Goal: Browse casually

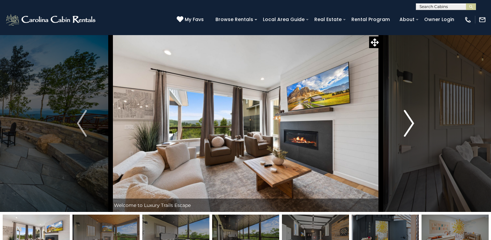
click at [410, 119] on img "Next" at bounding box center [410, 123] width 10 height 27
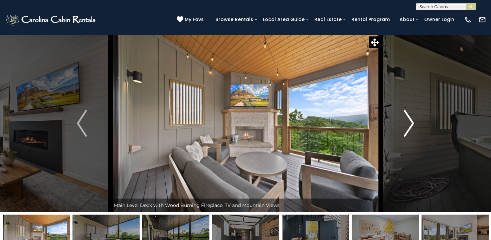
click at [405, 120] on img "Next" at bounding box center [410, 123] width 10 height 27
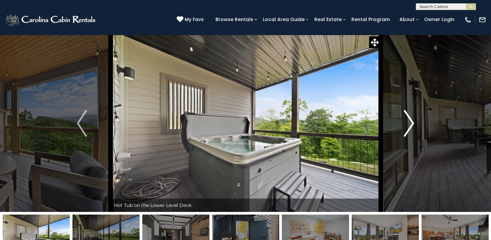
click at [401, 120] on button "Next" at bounding box center [409, 123] width 57 height 177
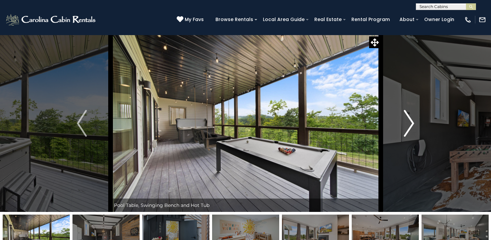
click at [406, 120] on img "Next" at bounding box center [410, 123] width 10 height 27
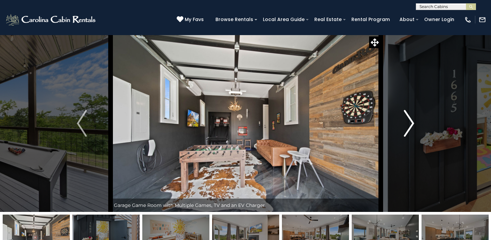
click at [406, 120] on img "Next" at bounding box center [410, 123] width 10 height 27
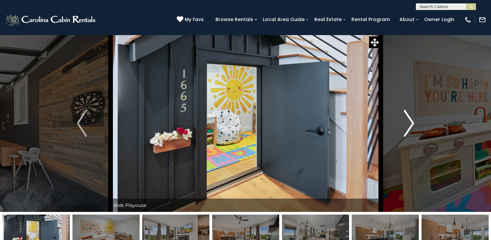
click at [406, 120] on img "Next" at bounding box center [410, 123] width 10 height 27
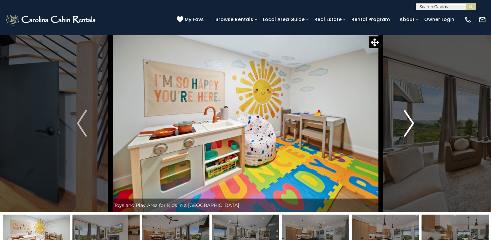
click at [407, 120] on img "Next" at bounding box center [410, 123] width 10 height 27
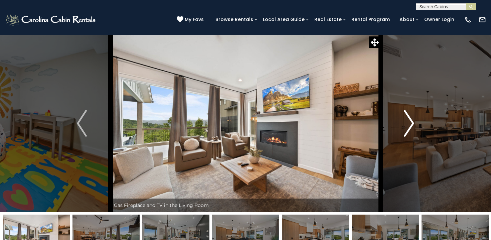
click at [407, 120] on img "Next" at bounding box center [410, 123] width 10 height 27
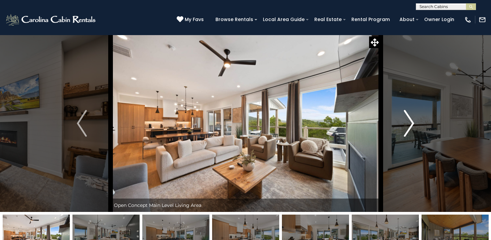
click at [407, 120] on img "Next" at bounding box center [410, 123] width 10 height 27
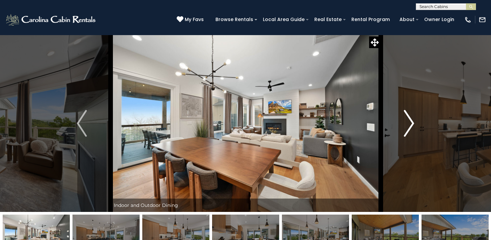
click at [407, 120] on img "Next" at bounding box center [410, 123] width 10 height 27
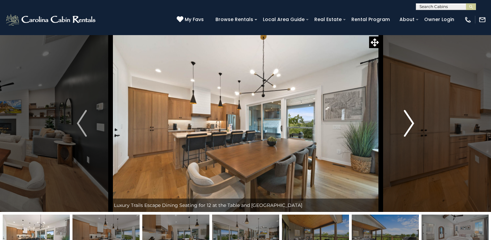
click at [407, 120] on img "Next" at bounding box center [410, 123] width 10 height 27
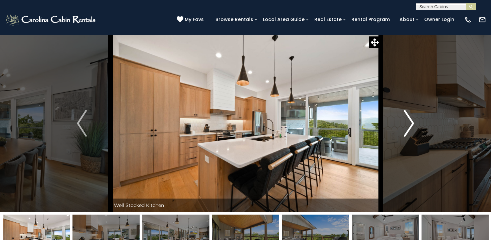
click at [407, 120] on img "Next" at bounding box center [410, 123] width 10 height 27
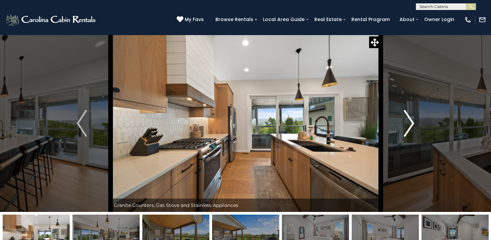
click at [407, 120] on img "Next" at bounding box center [410, 123] width 10 height 27
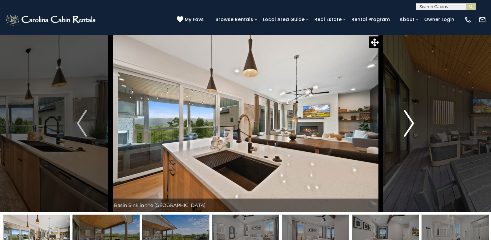
click at [407, 120] on img "Next" at bounding box center [410, 123] width 10 height 27
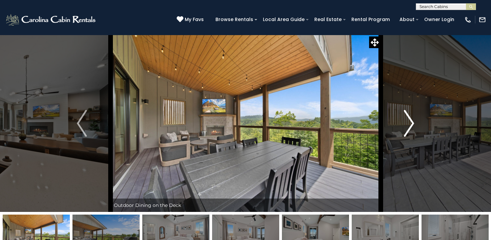
click at [407, 120] on img "Next" at bounding box center [410, 123] width 10 height 27
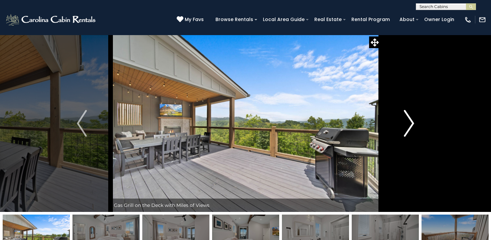
click at [407, 120] on img "Next" at bounding box center [410, 123] width 10 height 27
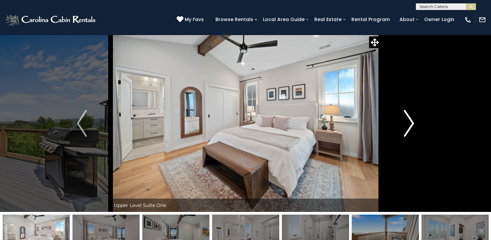
click at [407, 120] on img "Next" at bounding box center [410, 123] width 10 height 27
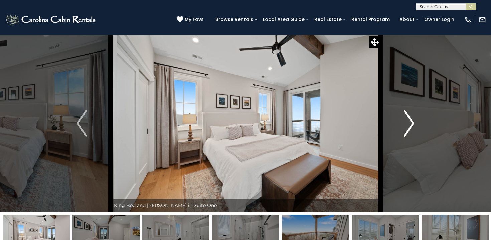
click at [407, 120] on img "Next" at bounding box center [410, 123] width 10 height 27
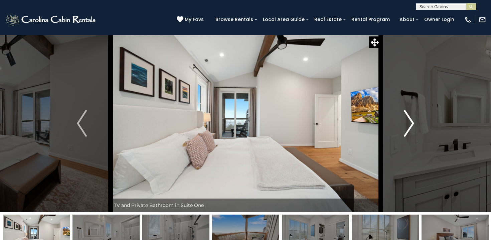
click at [407, 120] on img "Next" at bounding box center [410, 123] width 10 height 27
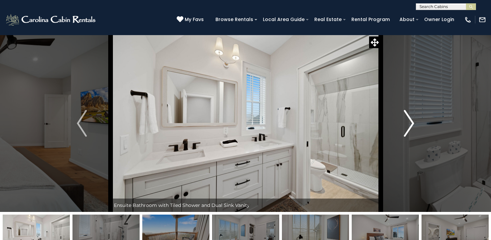
click at [407, 120] on img "Next" at bounding box center [410, 123] width 10 height 27
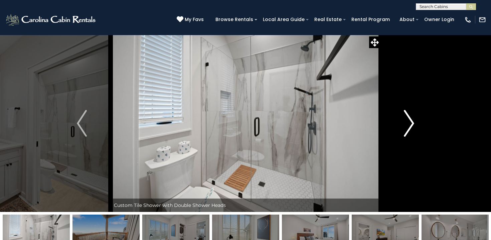
click at [407, 120] on img "Next" at bounding box center [410, 123] width 10 height 27
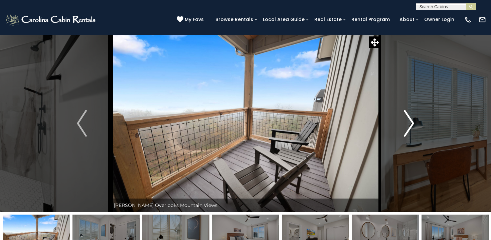
click at [407, 120] on img "Next" at bounding box center [410, 123] width 10 height 27
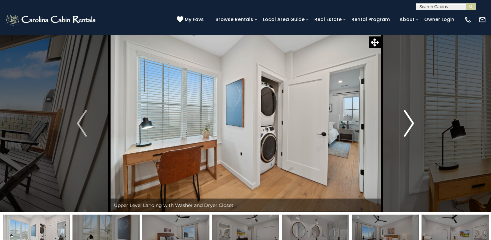
click at [407, 120] on img "Next" at bounding box center [410, 123] width 10 height 27
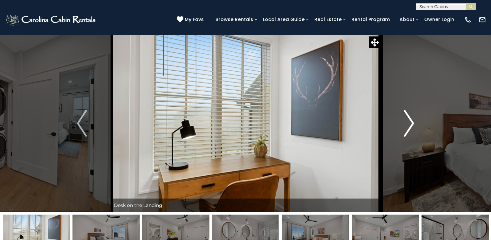
click at [407, 120] on img "Next" at bounding box center [410, 123] width 10 height 27
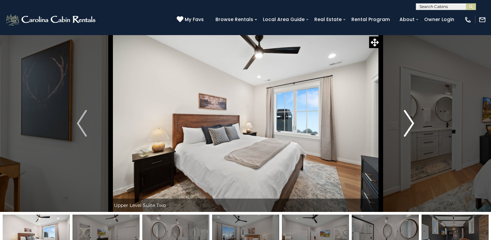
click at [407, 120] on img "Next" at bounding box center [410, 123] width 10 height 27
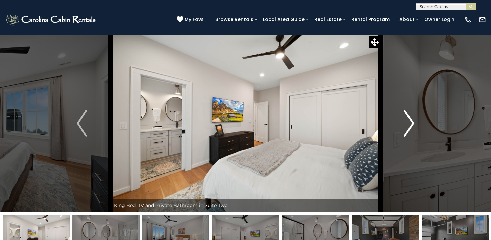
click at [407, 120] on img "Next" at bounding box center [410, 123] width 10 height 27
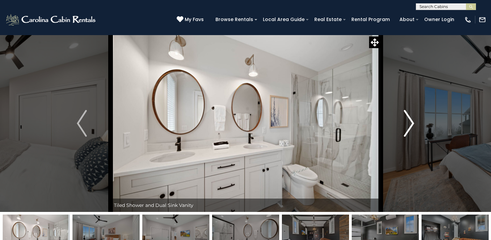
click at [407, 120] on img "Next" at bounding box center [410, 123] width 10 height 27
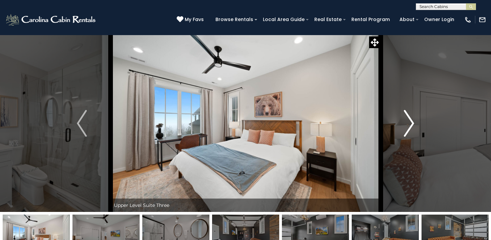
click at [407, 120] on img "Next" at bounding box center [410, 123] width 10 height 27
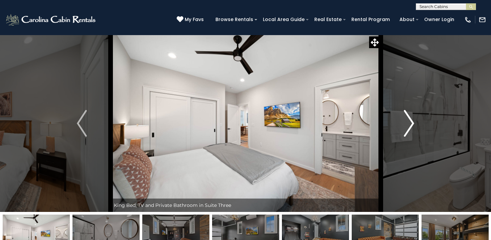
click at [407, 120] on img "Next" at bounding box center [410, 123] width 10 height 27
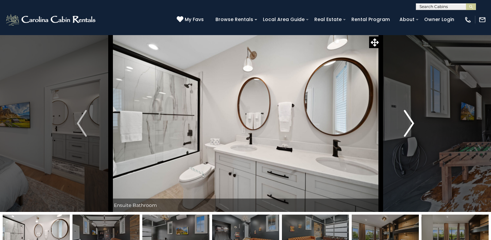
click at [407, 120] on img "Next" at bounding box center [410, 123] width 10 height 27
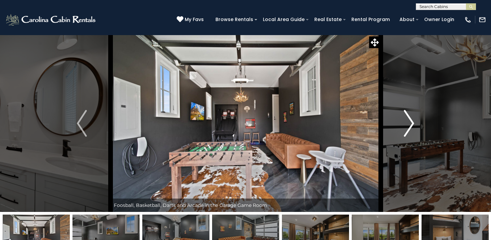
click at [407, 120] on img "Next" at bounding box center [410, 123] width 10 height 27
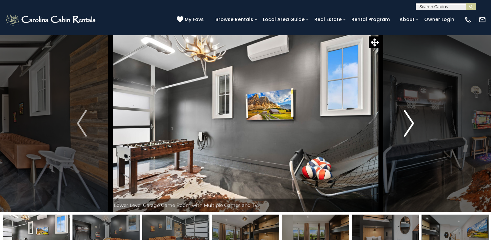
click at [408, 120] on img "Next" at bounding box center [410, 123] width 10 height 27
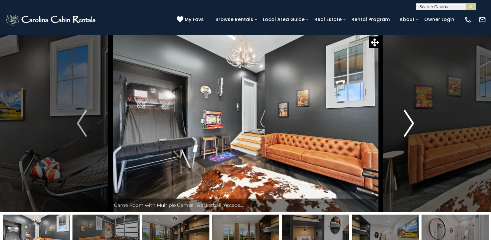
click at [408, 120] on img "Next" at bounding box center [410, 123] width 10 height 27
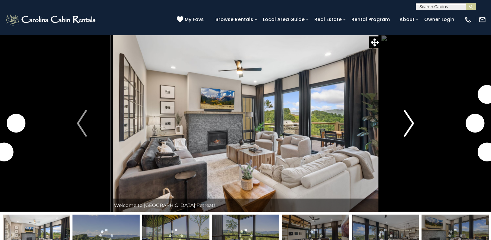
click at [409, 122] on img "Next" at bounding box center [410, 123] width 10 height 27
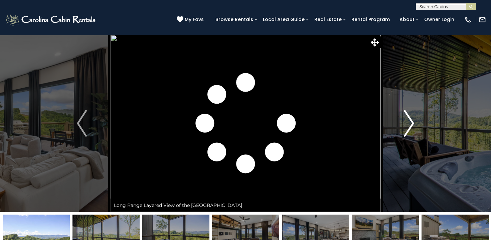
click at [409, 122] on img "Next" at bounding box center [410, 123] width 10 height 27
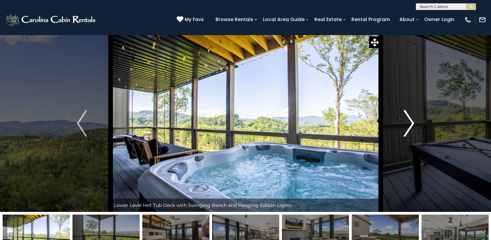
click at [409, 122] on img "Next" at bounding box center [410, 123] width 10 height 27
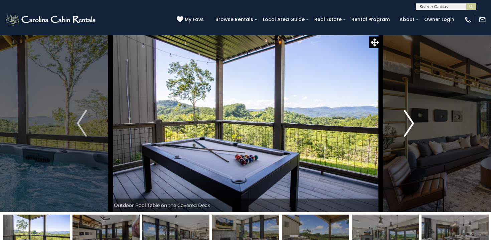
click at [409, 122] on img "Next" at bounding box center [410, 123] width 10 height 27
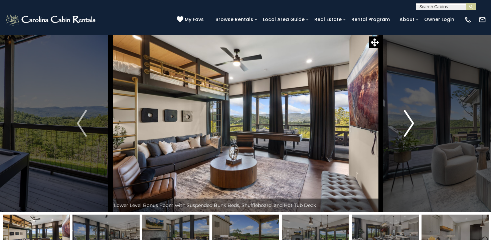
click at [409, 122] on img "Next" at bounding box center [410, 123] width 10 height 27
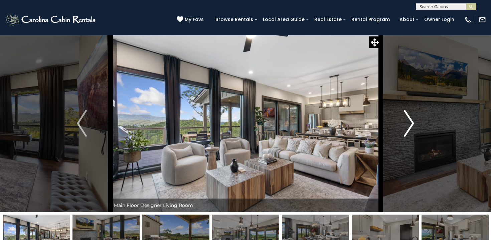
click at [409, 122] on img "Next" at bounding box center [410, 123] width 10 height 27
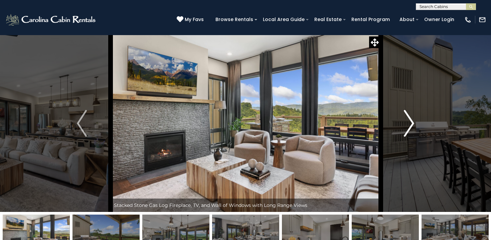
click at [409, 122] on img "Next" at bounding box center [410, 123] width 10 height 27
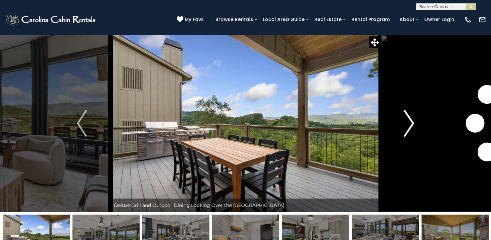
click at [409, 122] on img "Next" at bounding box center [410, 123] width 10 height 27
